Goal: Navigation & Orientation: Find specific page/section

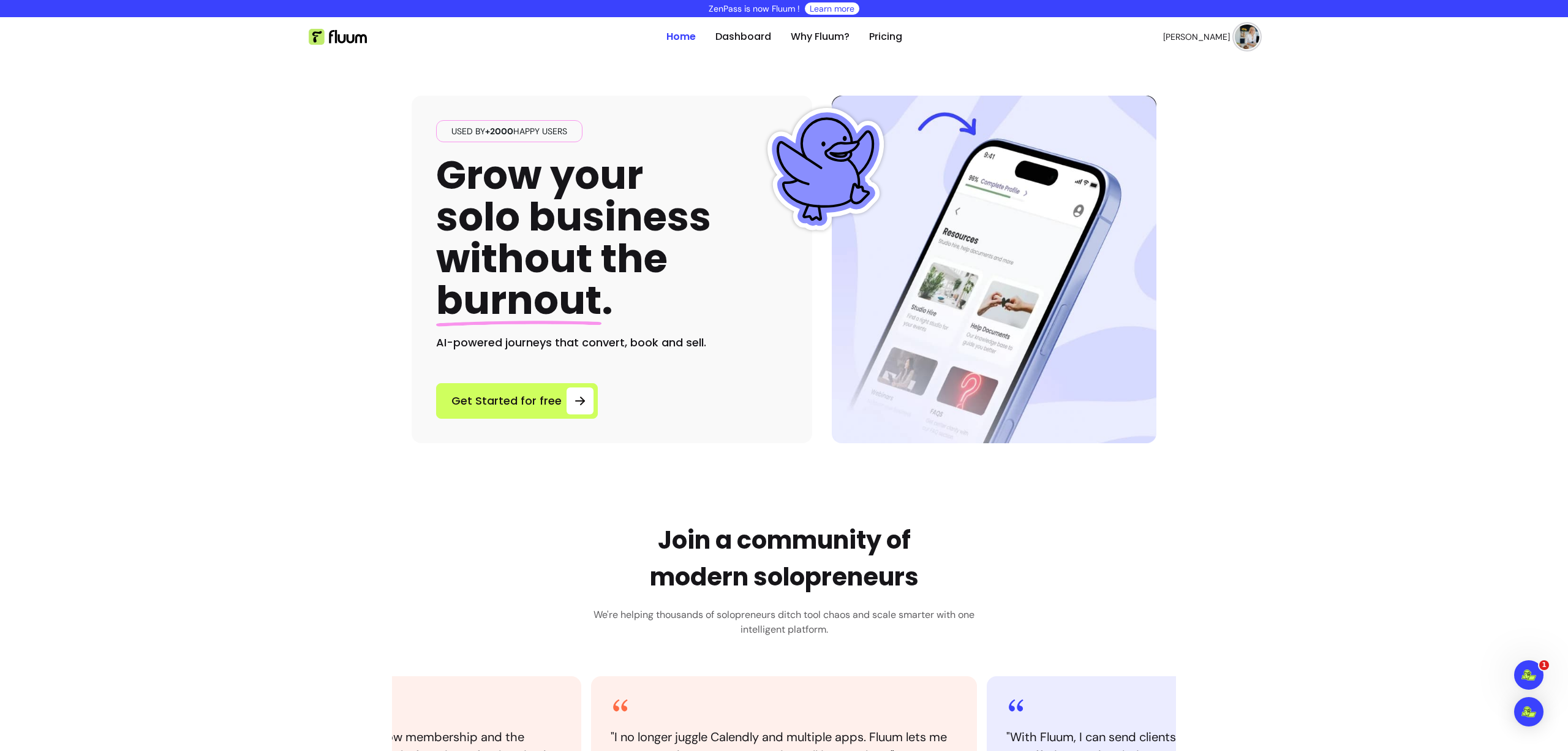
click at [808, 39] on link "Why Fluum?" at bounding box center [820, 36] width 59 height 15
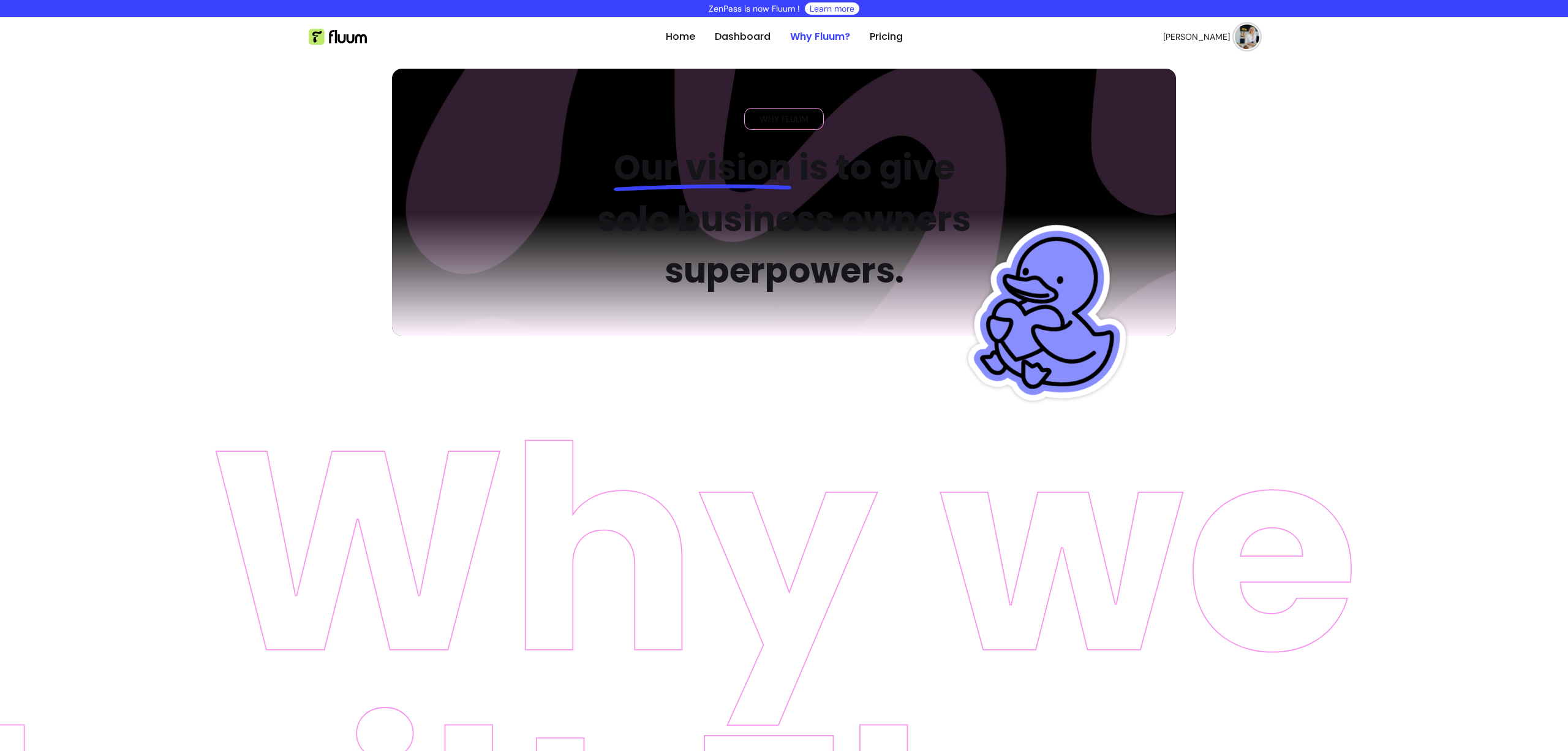
click at [1236, 29] on img at bounding box center [1247, 37] width 25 height 25
click at [1176, 136] on li "Log Out" at bounding box center [1192, 130] width 113 height 19
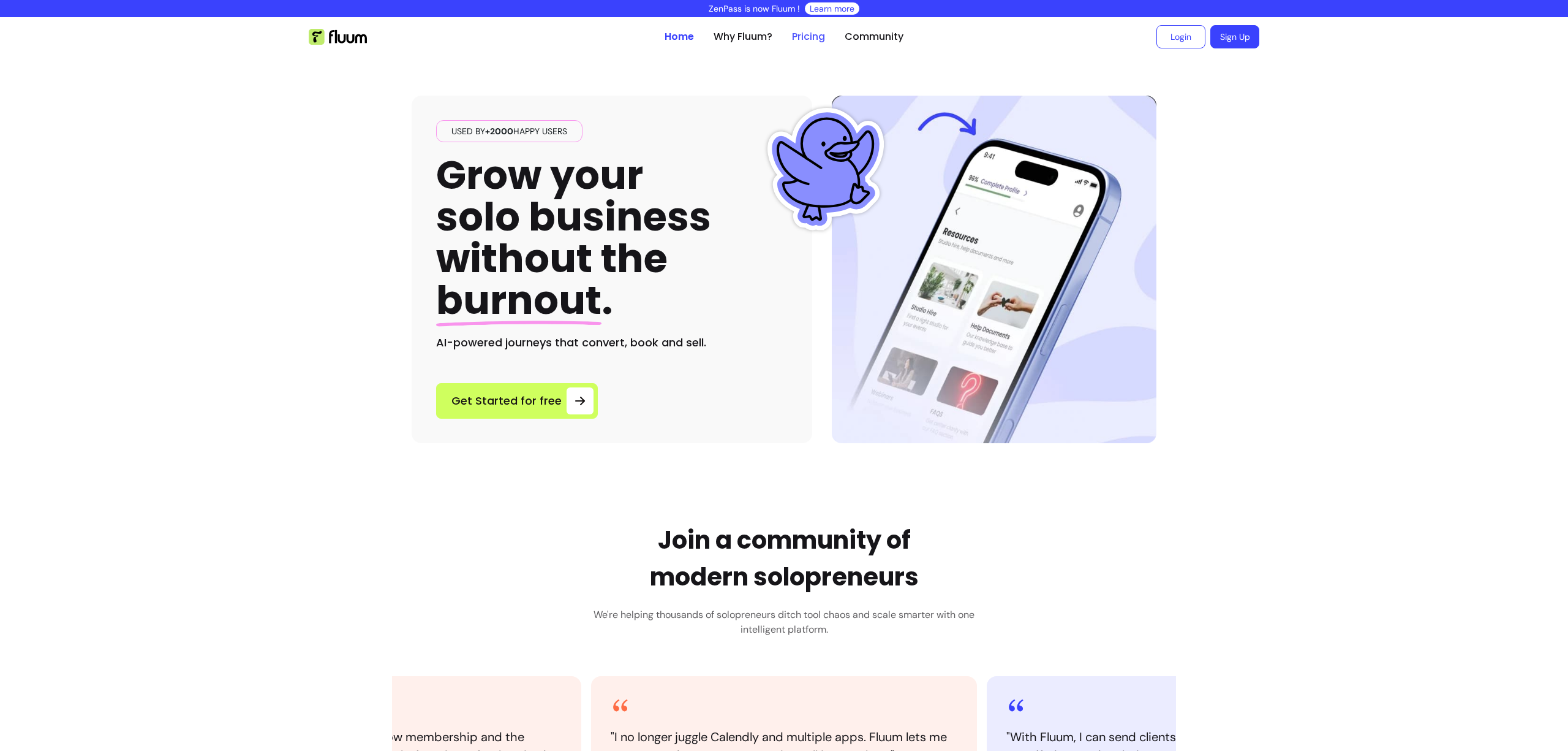
click at [812, 41] on link "Pricing" at bounding box center [808, 36] width 33 height 15
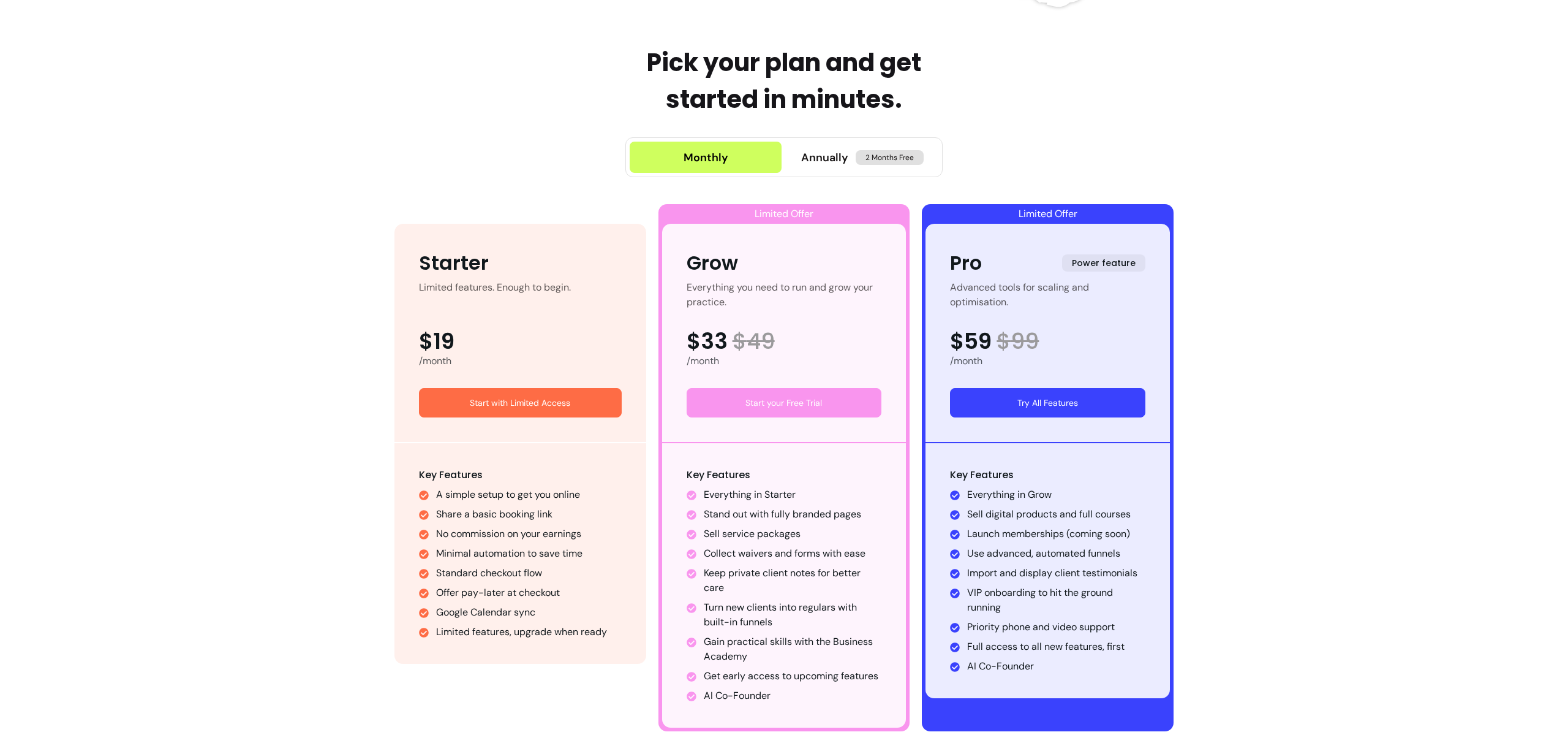
scroll to position [795, 0]
